Goal: Task Accomplishment & Management: Manage account settings

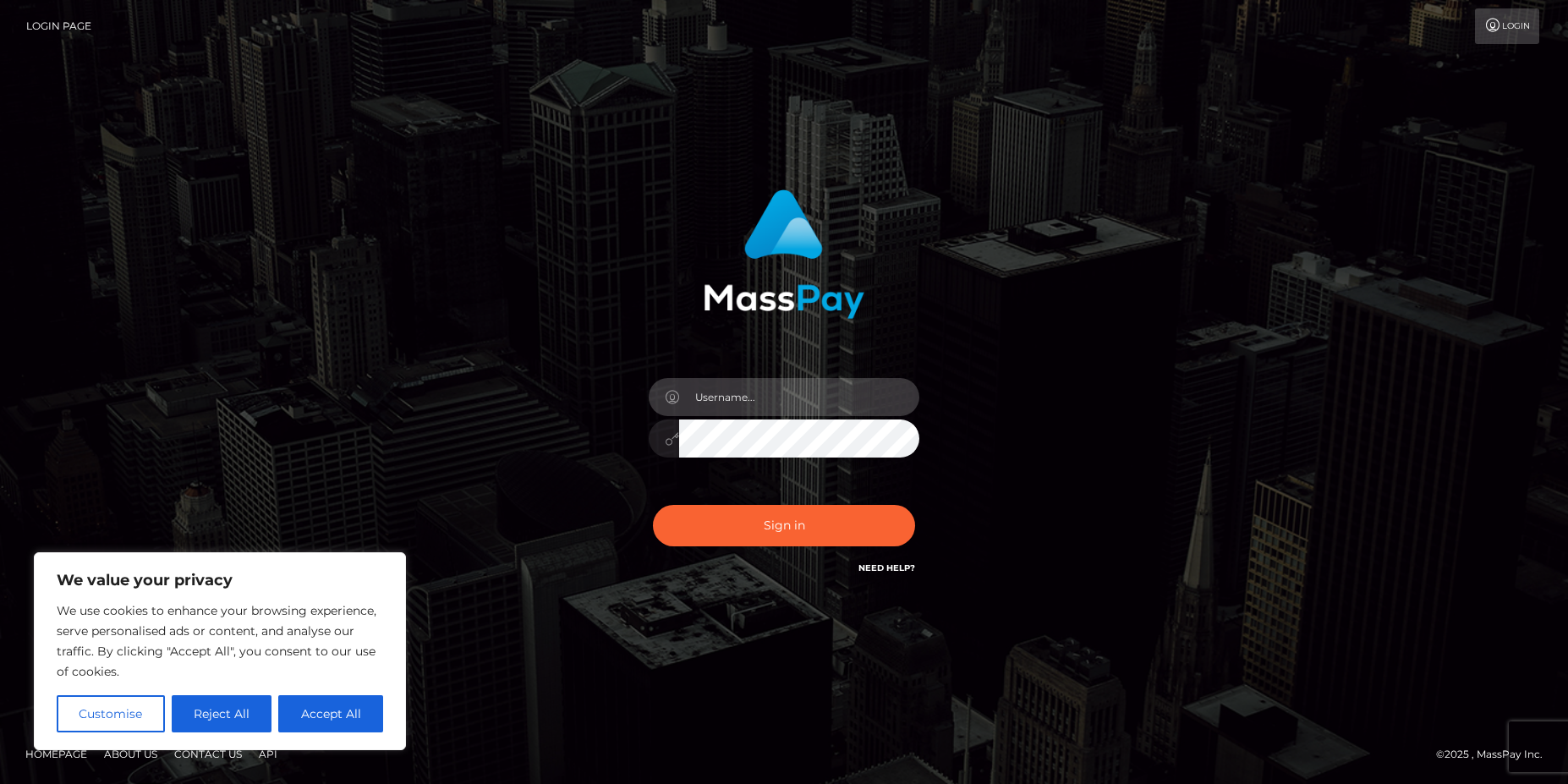
click at [754, 395] on input "text" at bounding box center [799, 397] width 240 height 38
type input "[PERSON_NAME].[PERSON_NAME]"
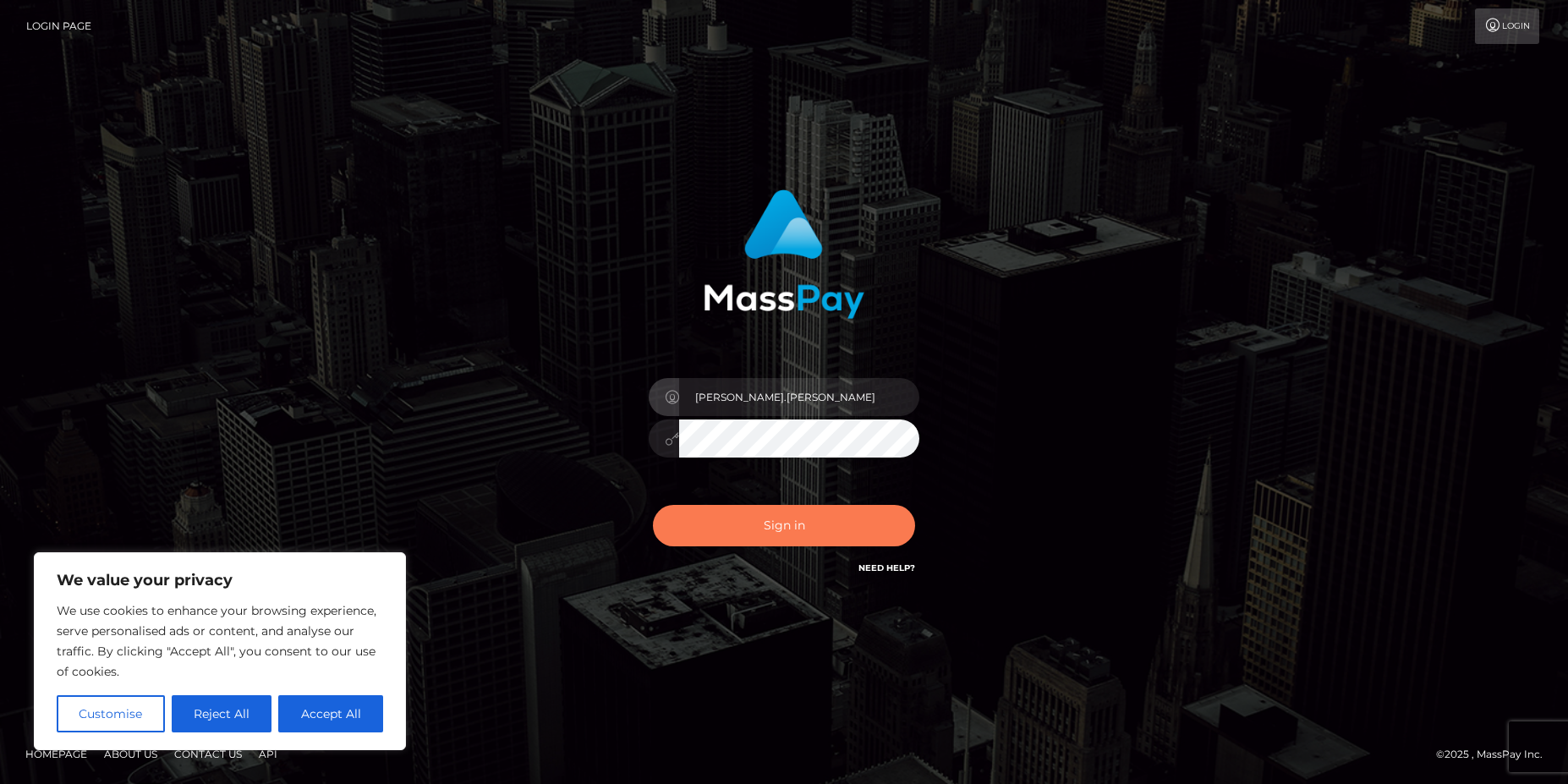
click at [787, 524] on button "Sign in" at bounding box center [784, 525] width 262 height 41
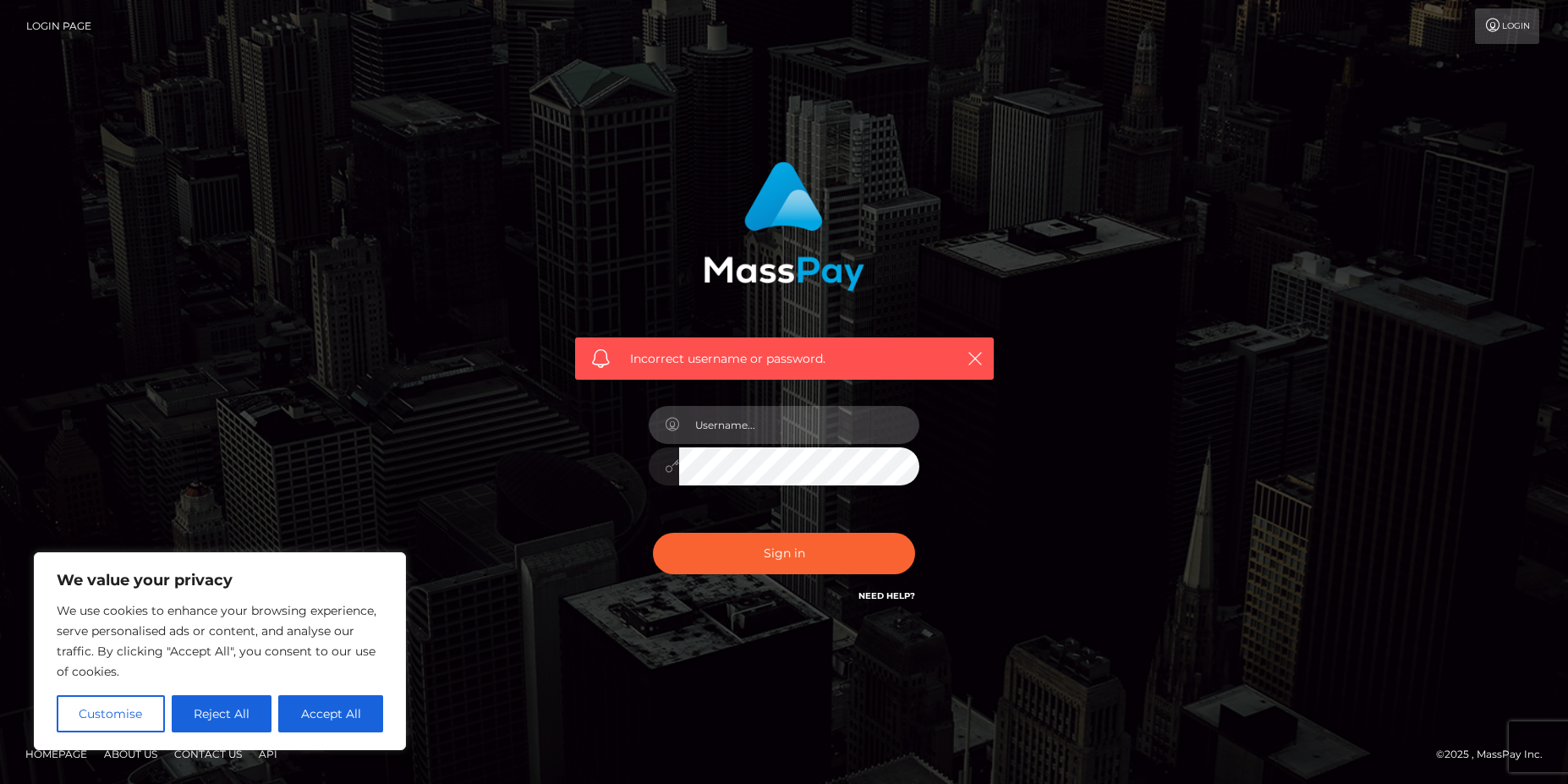
click at [732, 423] on input "text" at bounding box center [799, 425] width 240 height 38
click at [435, 355] on div "Incorrect username or password." at bounding box center [784, 392] width 964 height 486
